Goal: Find specific page/section: Find specific page/section

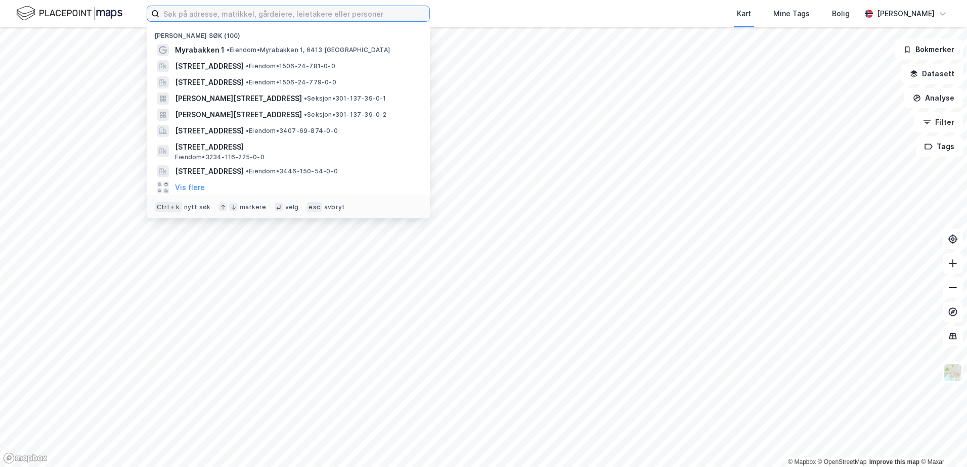
click at [164, 16] on input at bounding box center [294, 13] width 270 height 15
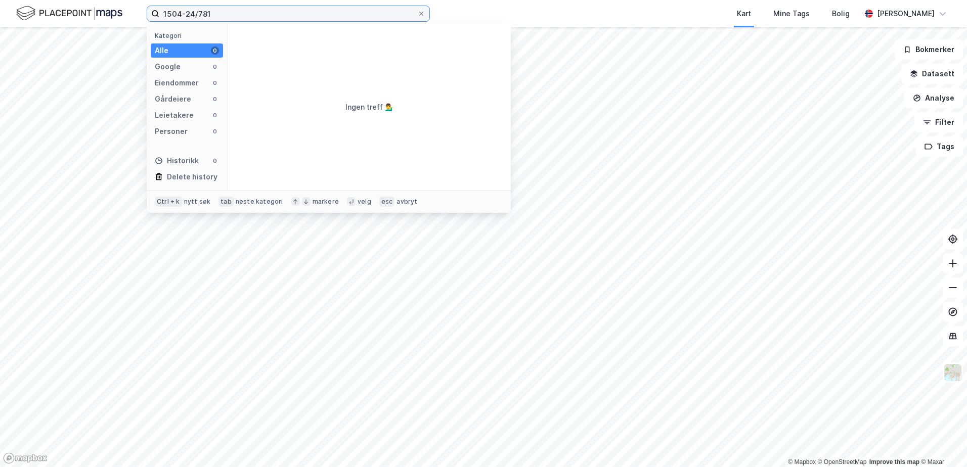
drag, startPoint x: 215, startPoint y: 13, endPoint x: 154, endPoint y: 18, distance: 60.9
click at [154, 18] on label "1504-24/781" at bounding box center [288, 14] width 283 height 16
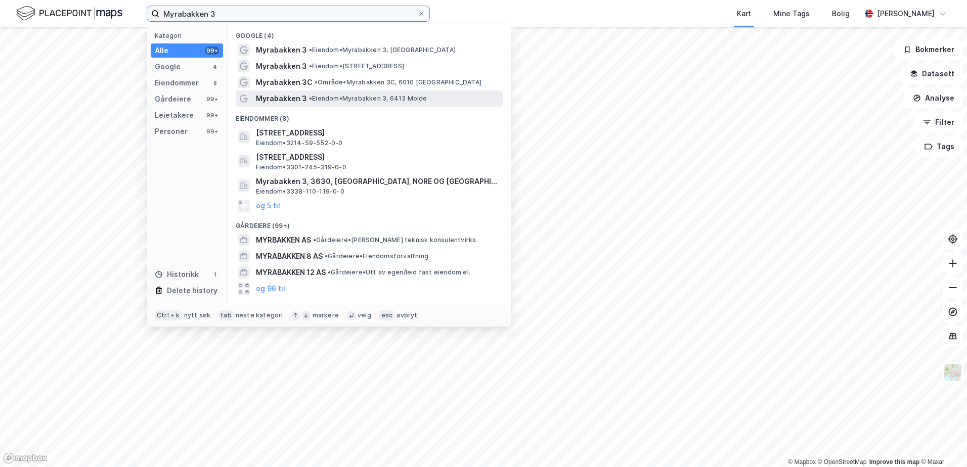
type input "Myrabakken 3"
click at [350, 101] on span "• Eiendom • [STREET_ADDRESS]" at bounding box center [368, 99] width 118 height 8
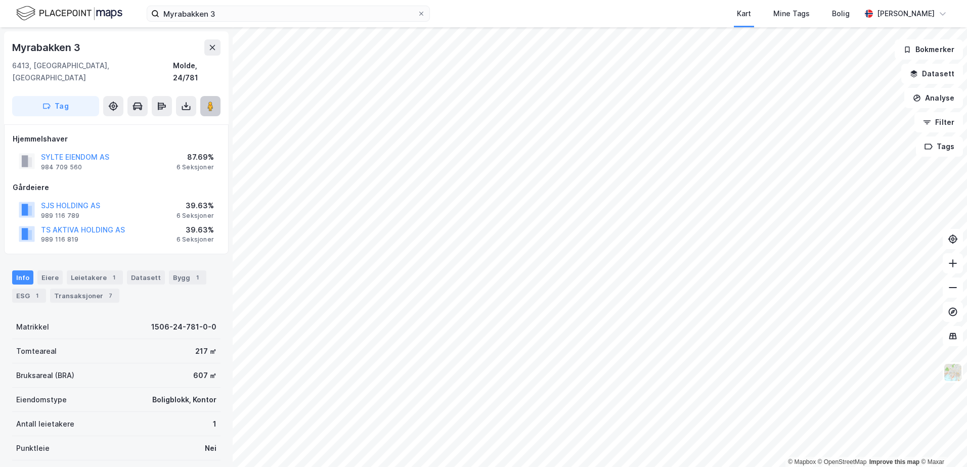
click at [209, 101] on image at bounding box center [210, 106] width 6 height 10
